Goal: Task Accomplishment & Management: Manage account settings

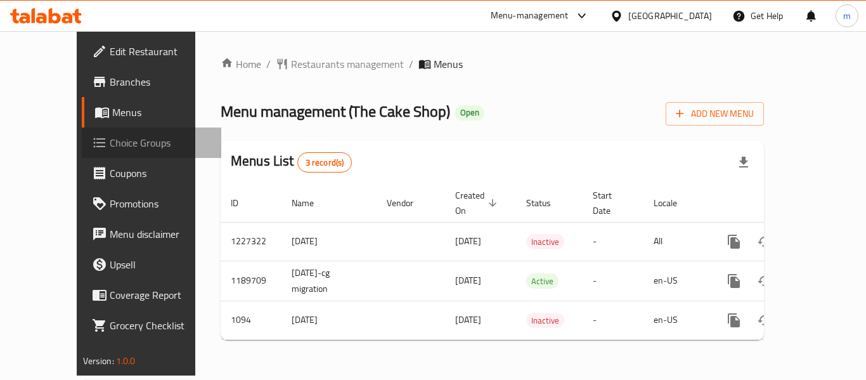
click at [110, 144] on span "Choice Groups" at bounding box center [160, 142] width 101 height 15
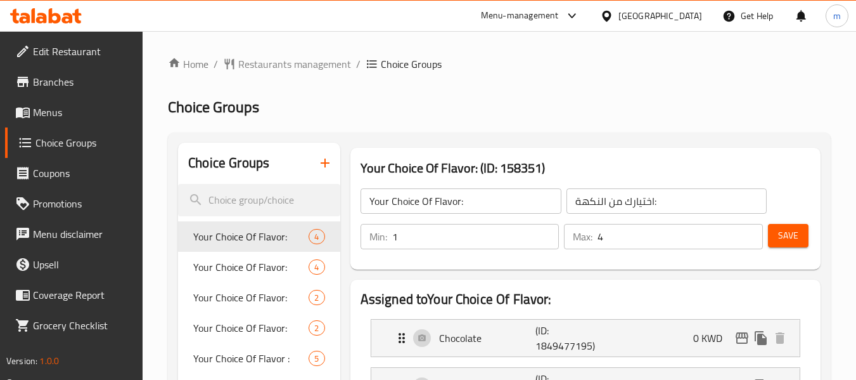
click at [272, 295] on span "Your Choice Of Flavor:" at bounding box center [250, 297] width 115 height 15
click at [279, 291] on div "Your Choice Of Flavor: 2" at bounding box center [259, 297] width 162 height 30
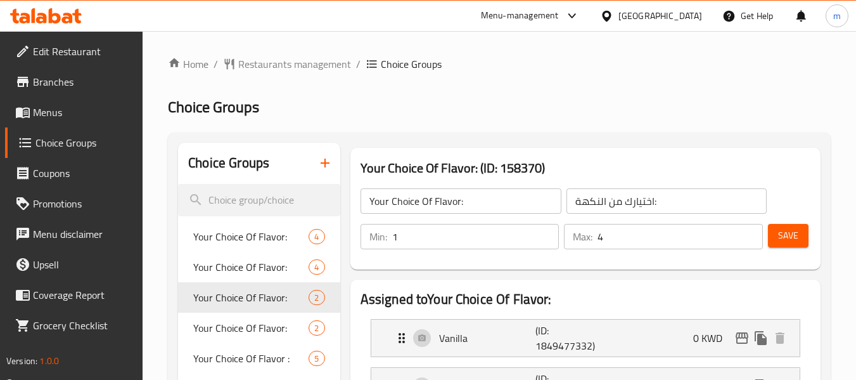
type input "1"
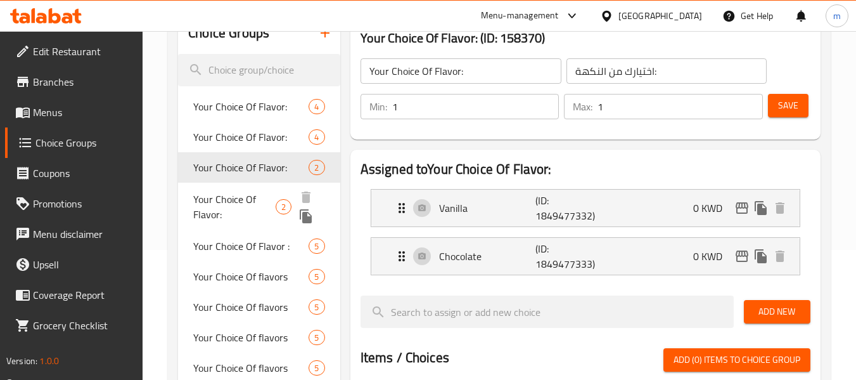
scroll to position [127, 0]
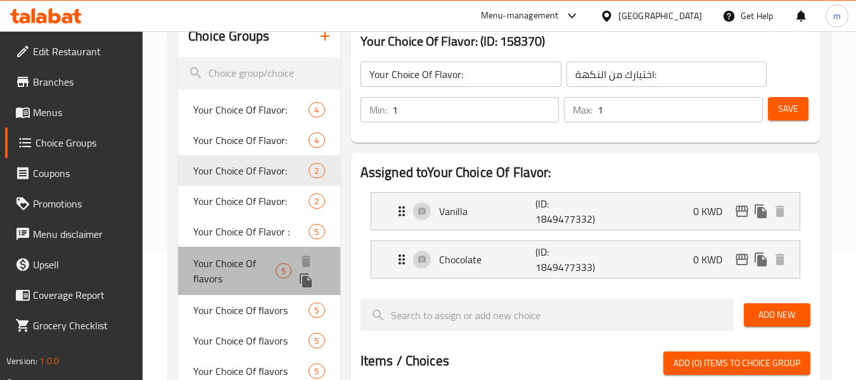
drag, startPoint x: 256, startPoint y: 279, endPoint x: 255, endPoint y: 269, distance: 10.2
click at [258, 279] on span "Your Choice Of flavors" at bounding box center [234, 270] width 82 height 30
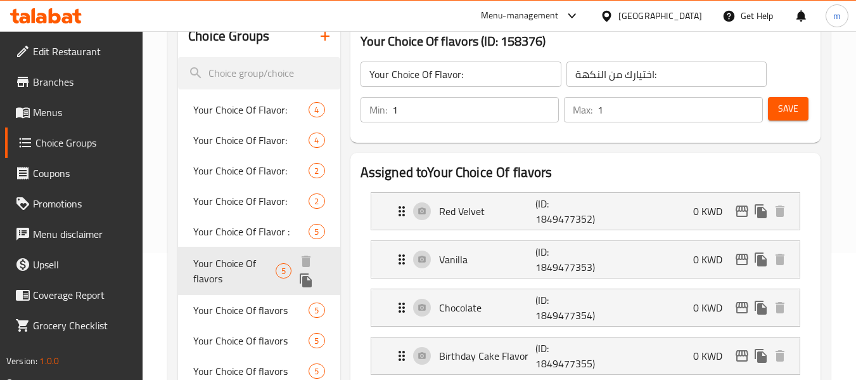
type input "Your Choice Of flavors"
type input "اختيارك من النكهات:"
type input "3"
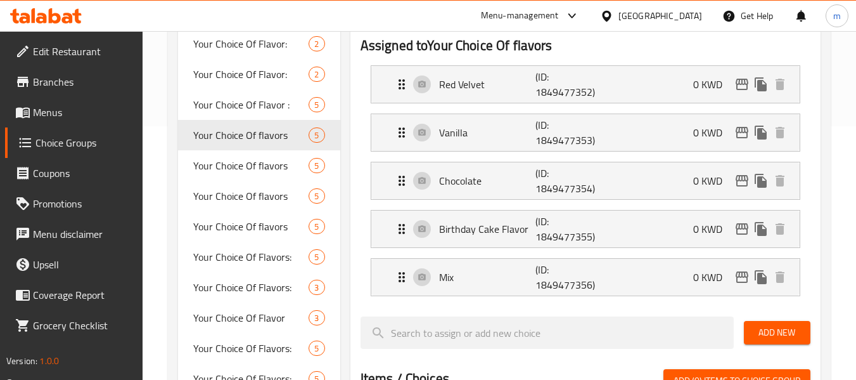
scroll to position [63, 0]
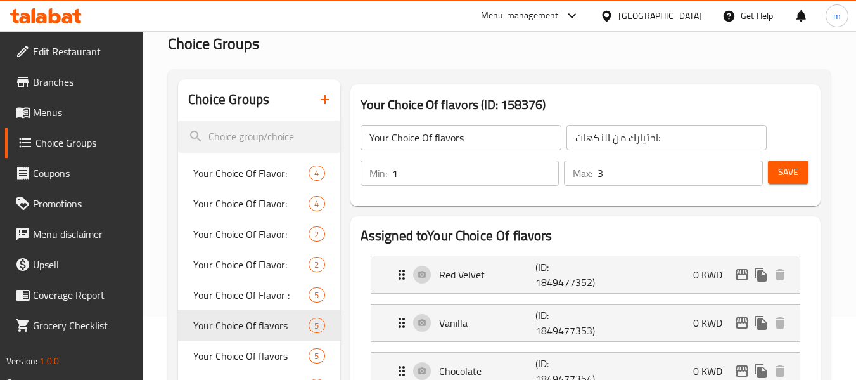
drag, startPoint x: 686, startPoint y: 20, endPoint x: 717, endPoint y: 133, distance: 117.0
click at [686, 30] on div "[GEOGRAPHIC_DATA]" at bounding box center [651, 16] width 122 height 30
click at [679, 12] on div "[GEOGRAPHIC_DATA]" at bounding box center [660, 16] width 84 height 14
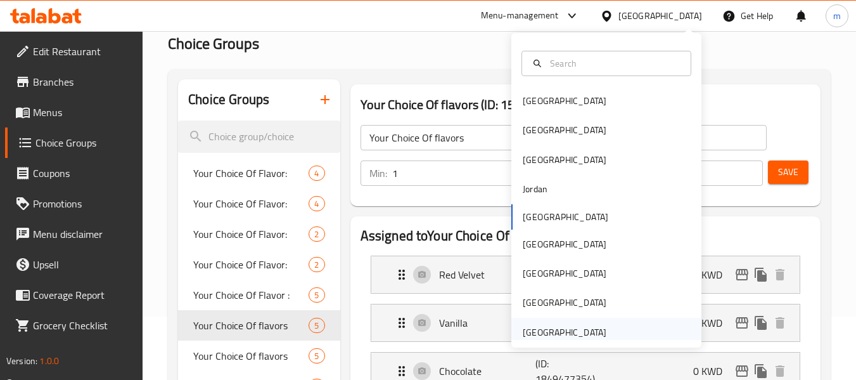
drag, startPoint x: 608, startPoint y: 334, endPoint x: 599, endPoint y: 333, distance: 9.6
click at [599, 333] on div "[GEOGRAPHIC_DATA]" at bounding box center [606, 331] width 190 height 29
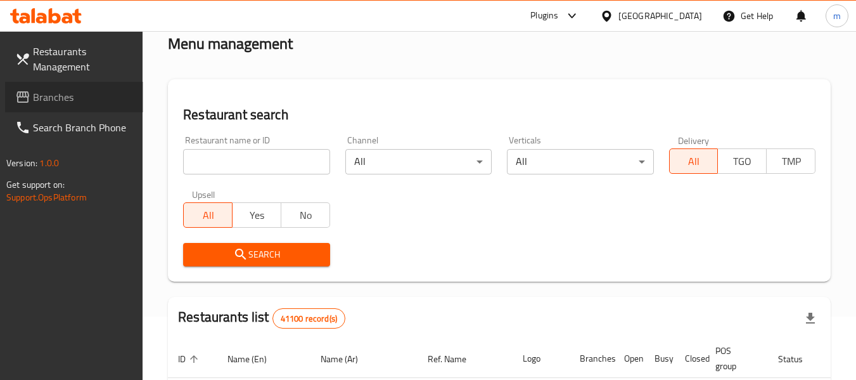
click at [66, 82] on link "Branches" at bounding box center [74, 97] width 138 height 30
